Goal: Go to known website: Access a specific website the user already knows

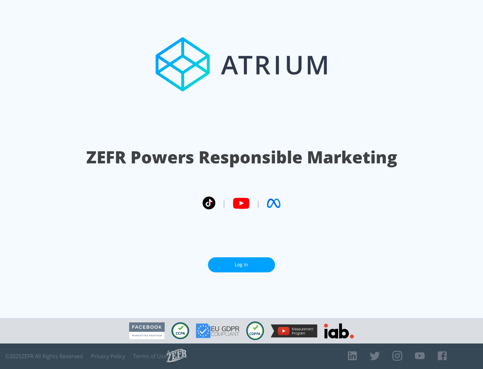
click at [241, 265] on link "Log In" at bounding box center [241, 264] width 67 height 15
